Goal: Task Accomplishment & Management: Manage account settings

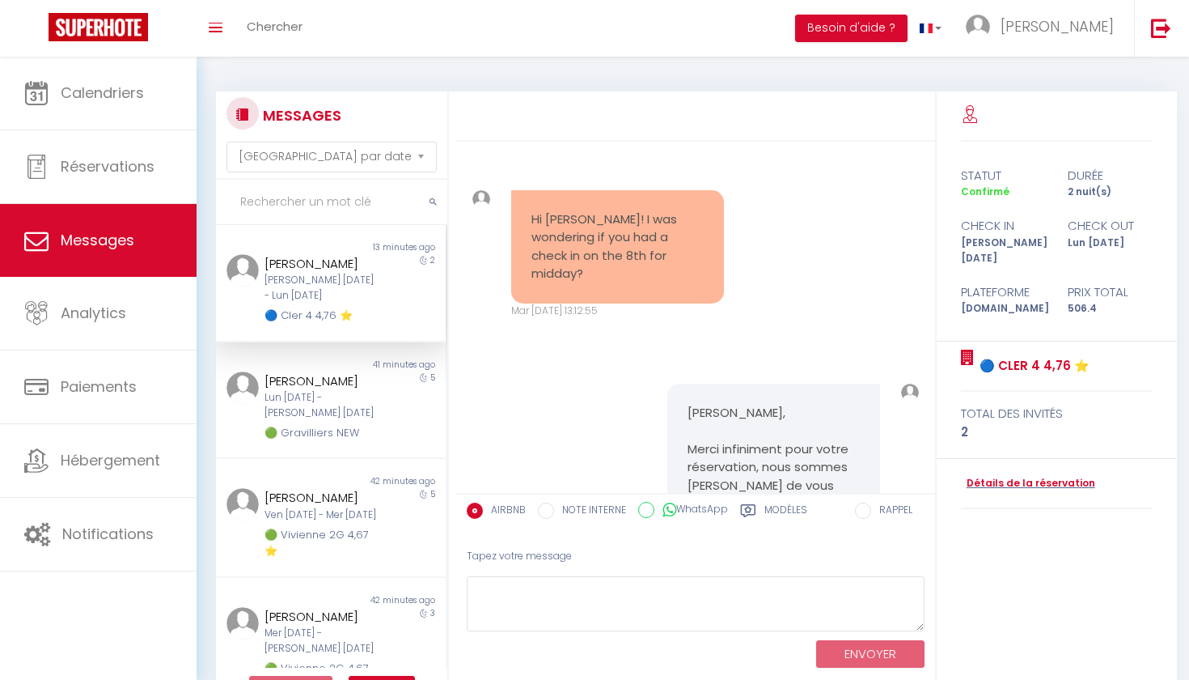
select select "message"
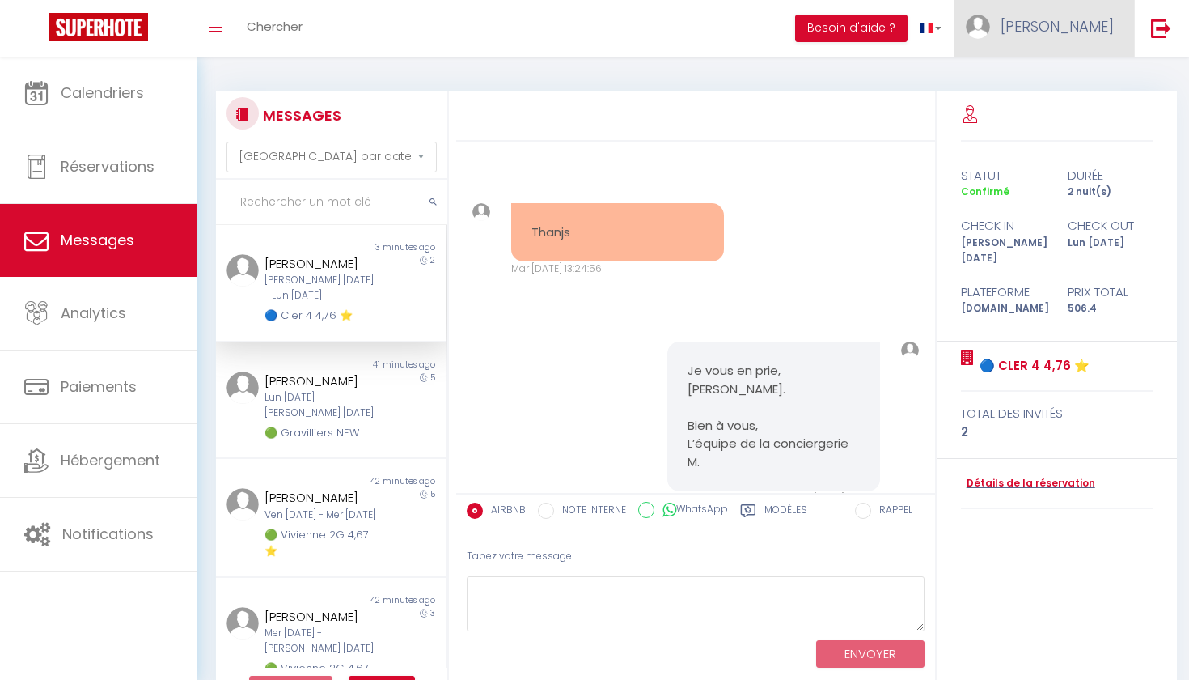
click at [1106, 32] on span "[PERSON_NAME]" at bounding box center [1057, 26] width 113 height 20
click at [1065, 91] on link "Paramètres" at bounding box center [1070, 81] width 120 height 28
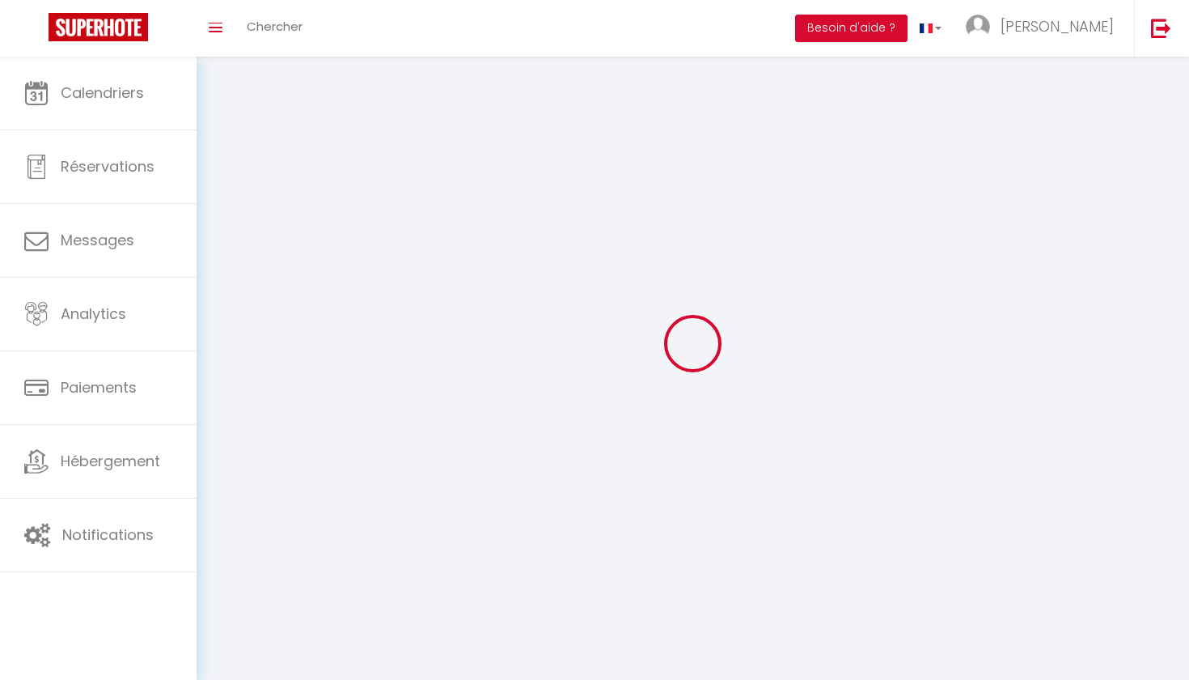
select select
type input "[PERSON_NAME]"
type input "MAAREK"
type input "0688882838"
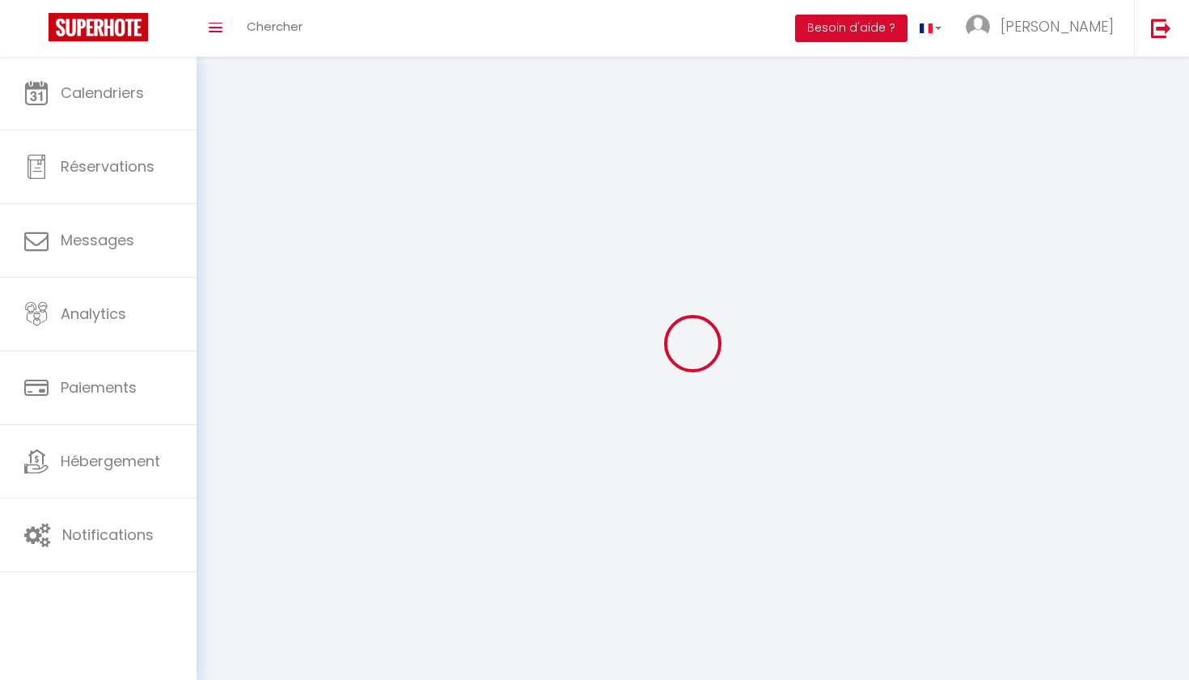
type input "[STREET_ADDRESS]"
type input "75007"
type input "[GEOGRAPHIC_DATA]"
type input "r0zujmZEQCMSEsTJXWPHHA1Up"
type input "SgEdl4d5jKSCXkw8phCrkw4qR"
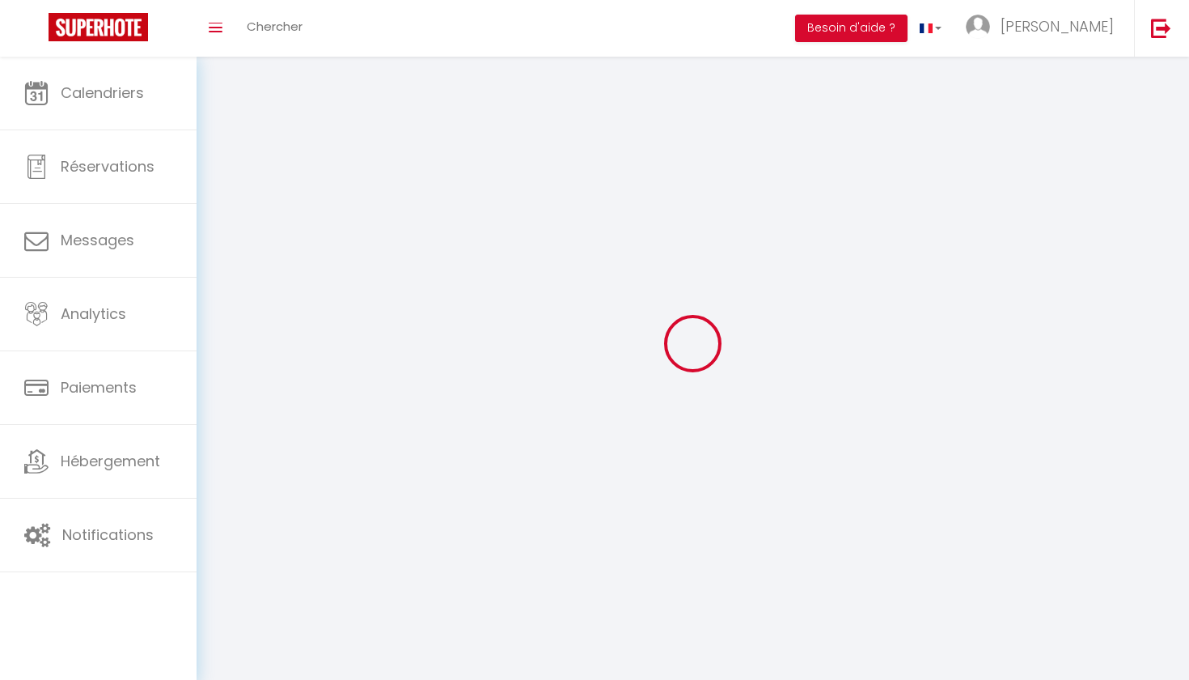
type input "[URL][DOMAIN_NAME]"
select select "28"
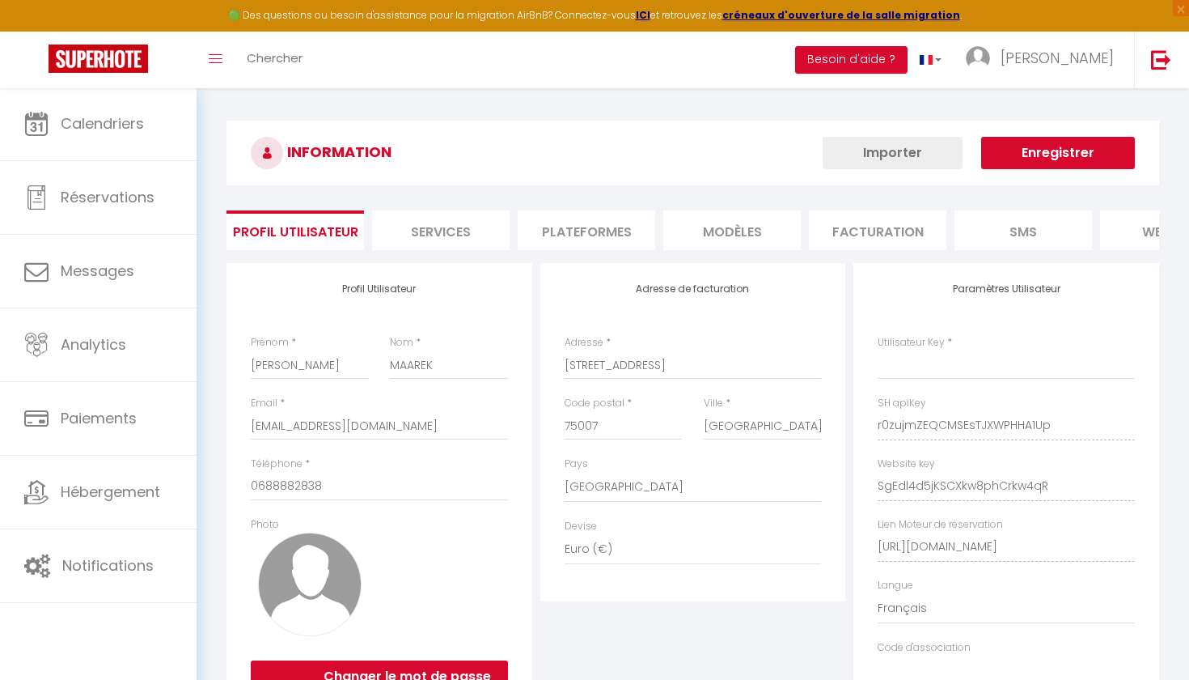
type input "r0zujmZEQCMSEsTJXWPHHA1Up"
type input "SgEdl4d5jKSCXkw8phCrkw4qR"
type input "[URL][DOMAIN_NAME]"
select select "fr"
